Goal: Book appointment/travel/reservation

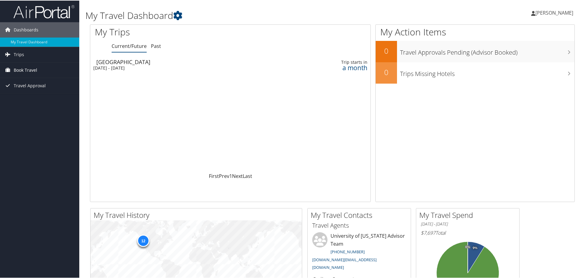
click at [33, 71] on span "Book Travel" at bounding box center [25, 69] width 23 height 15
click at [22, 55] on span "Trips" at bounding box center [19, 53] width 10 height 15
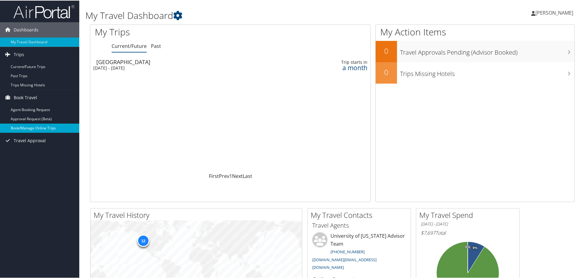
click at [41, 128] on link "Book/Manage Online Trips" at bounding box center [39, 127] width 79 height 9
